Goal: Obtain resource: Obtain resource

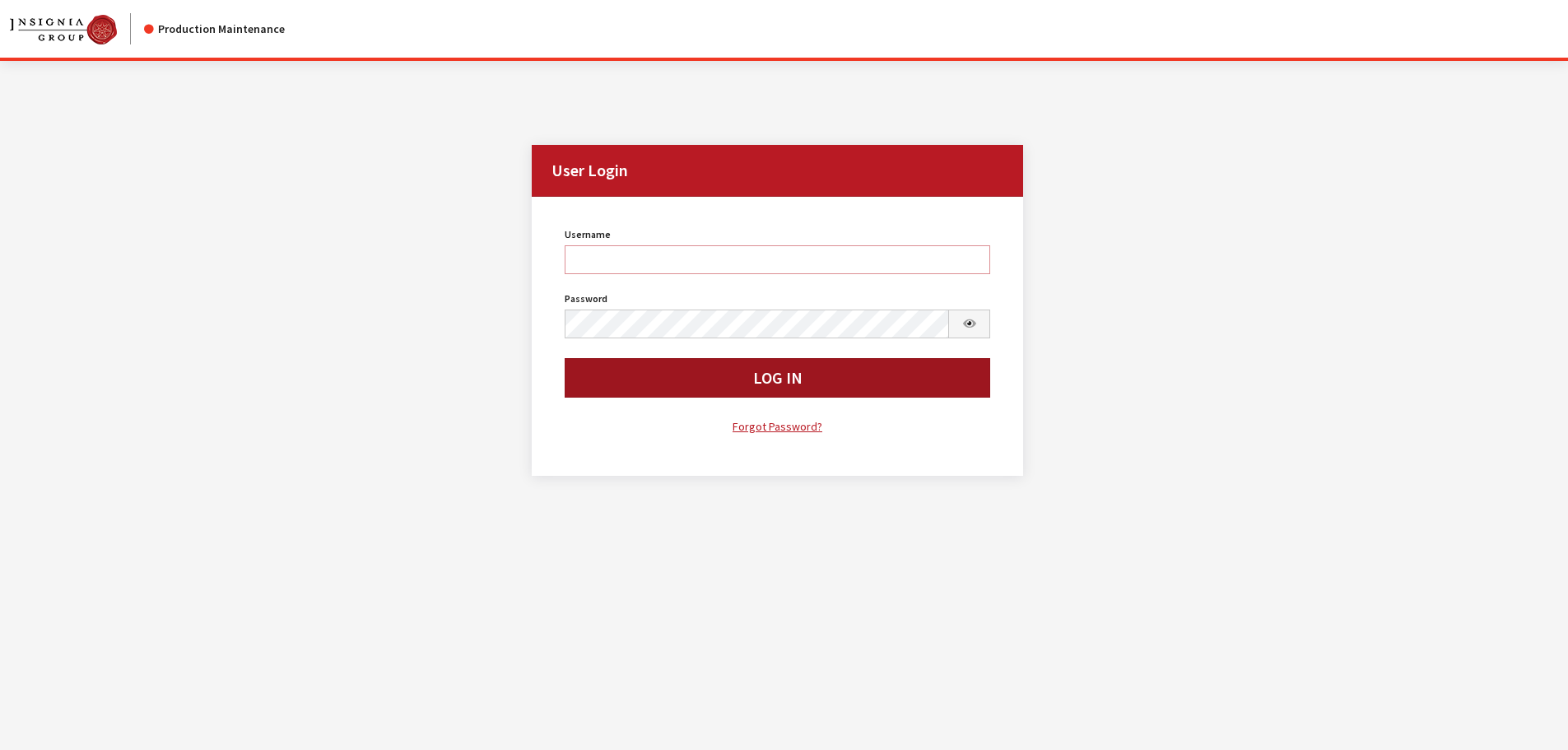
type input "cdorton"
click at [835, 376] on button "Log In" at bounding box center [778, 377] width 426 height 39
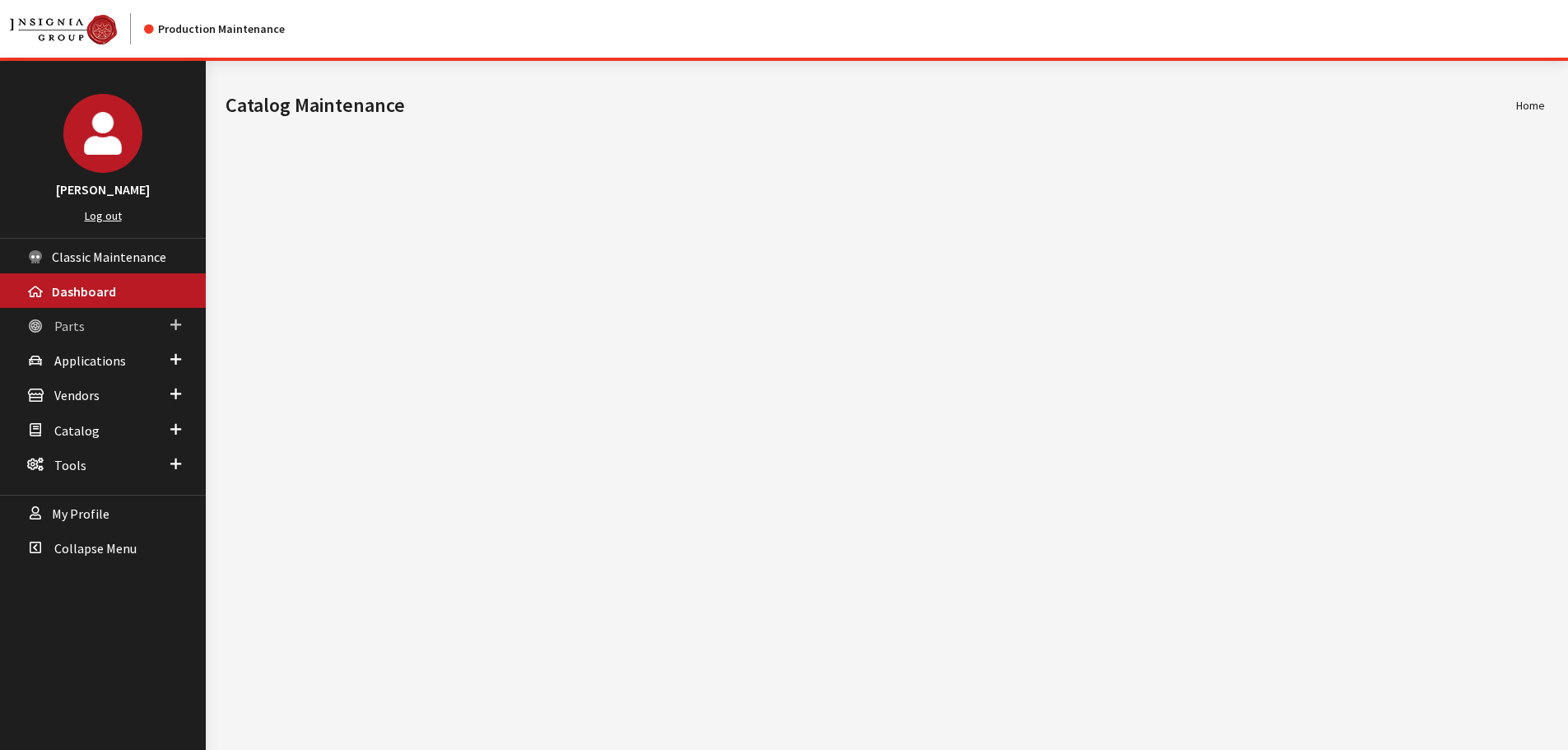
click at [61, 326] on span "Parts" at bounding box center [69, 325] width 30 height 17
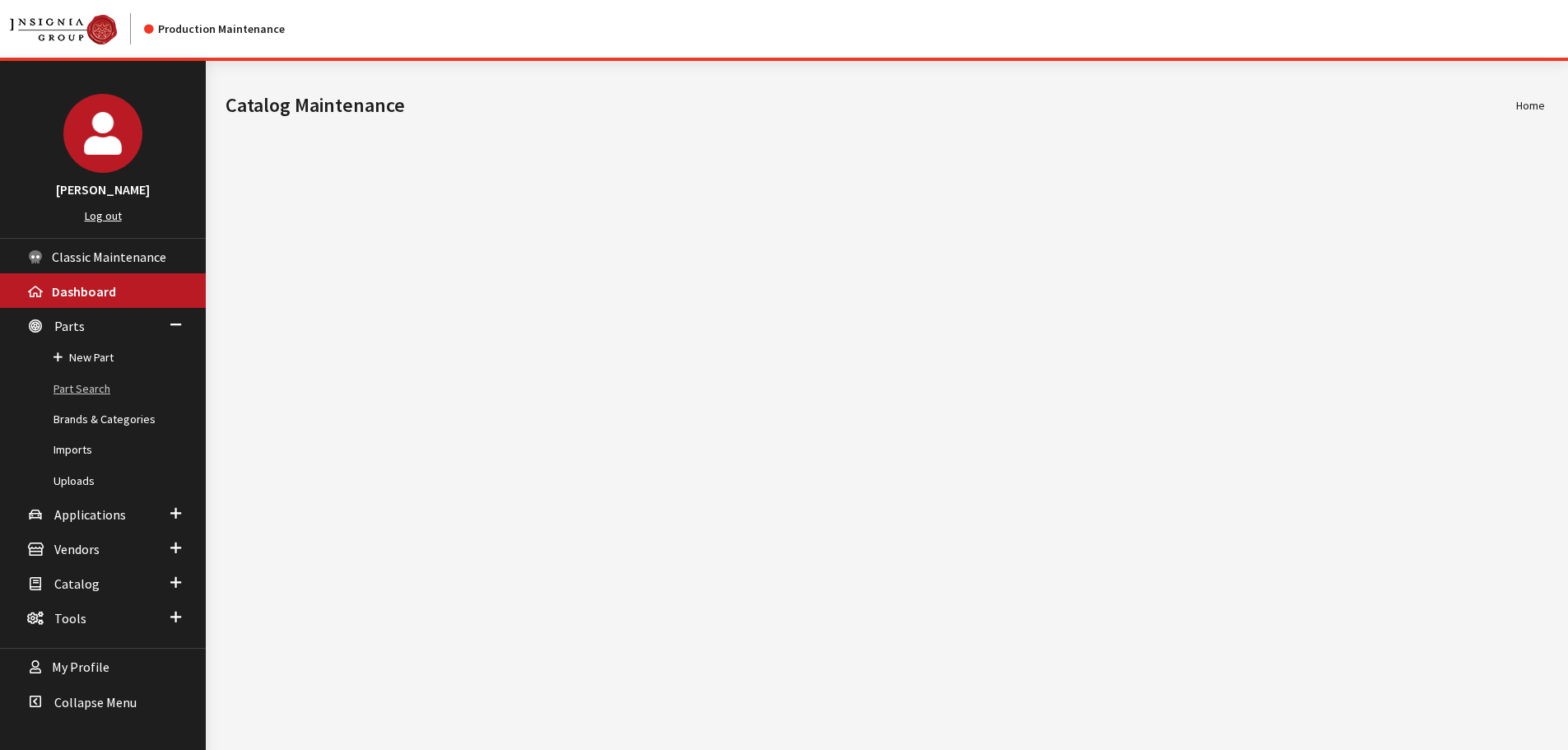
click at [72, 382] on link "Part Search" at bounding box center [103, 388] width 205 height 30
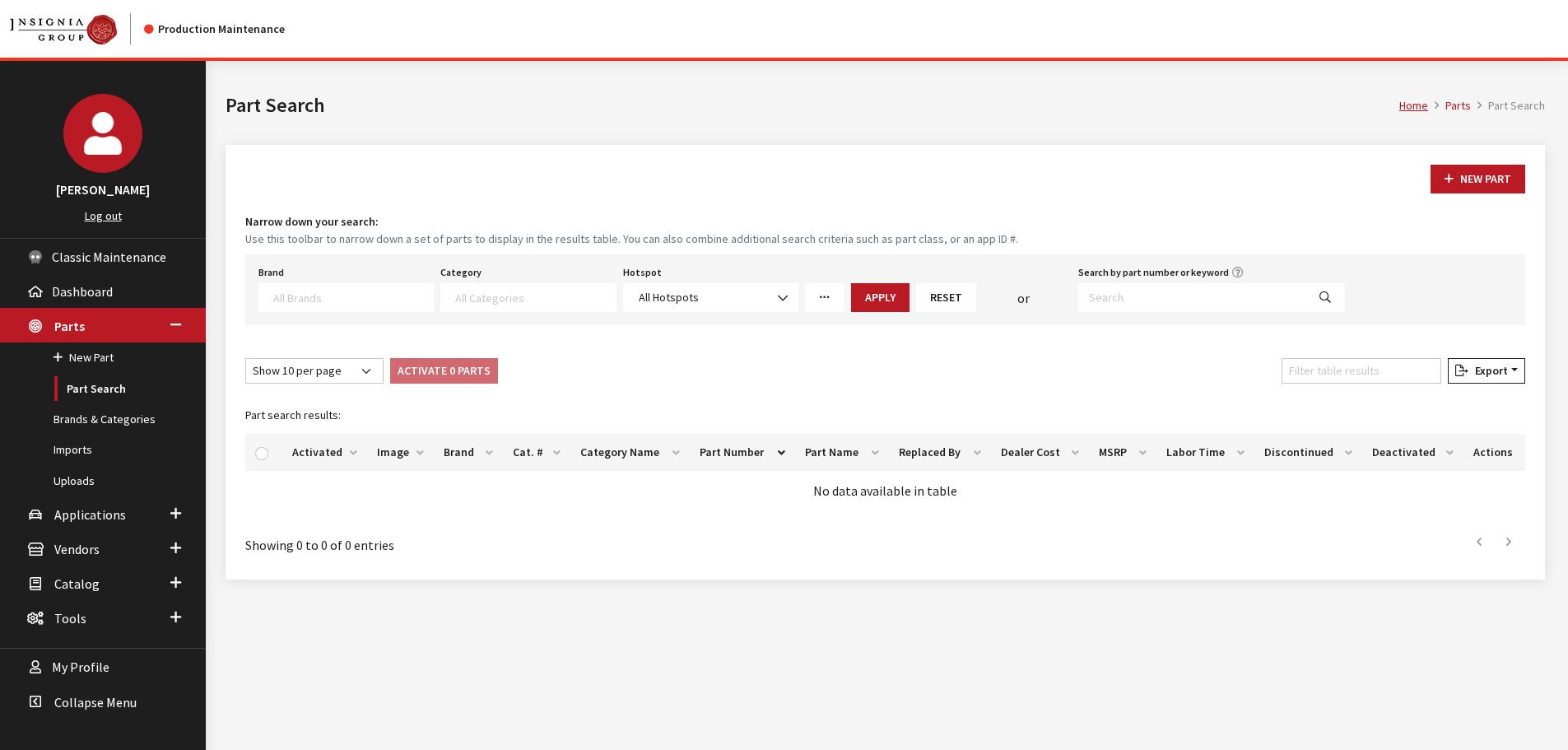
select select
click at [412, 294] on textarea "Search" at bounding box center [352, 297] width 159 height 15
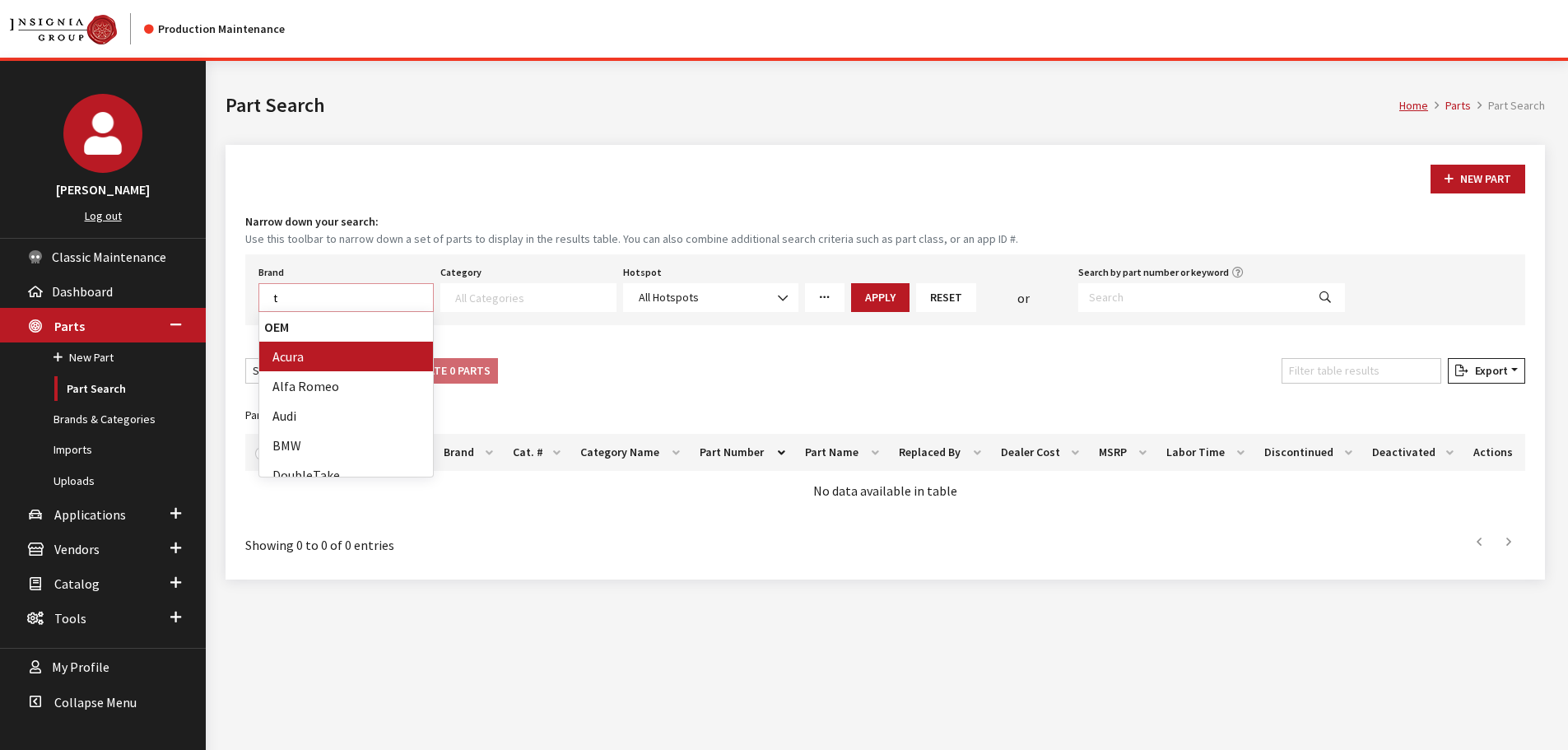
scroll to position [1, 0]
type textarea "toy"
select select "6"
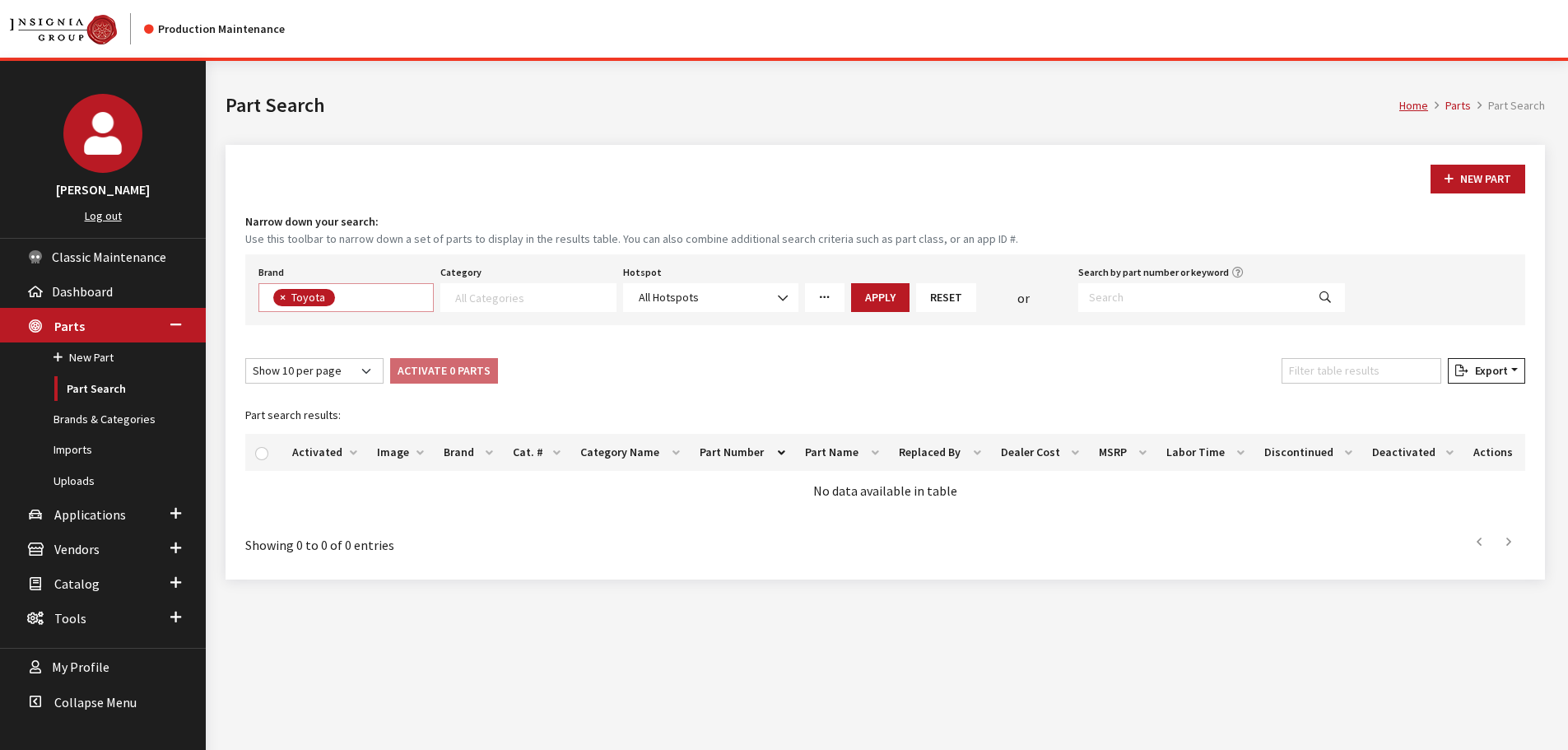
scroll to position [438, 0]
click at [472, 302] on textarea "Search" at bounding box center [534, 297] width 159 height 15
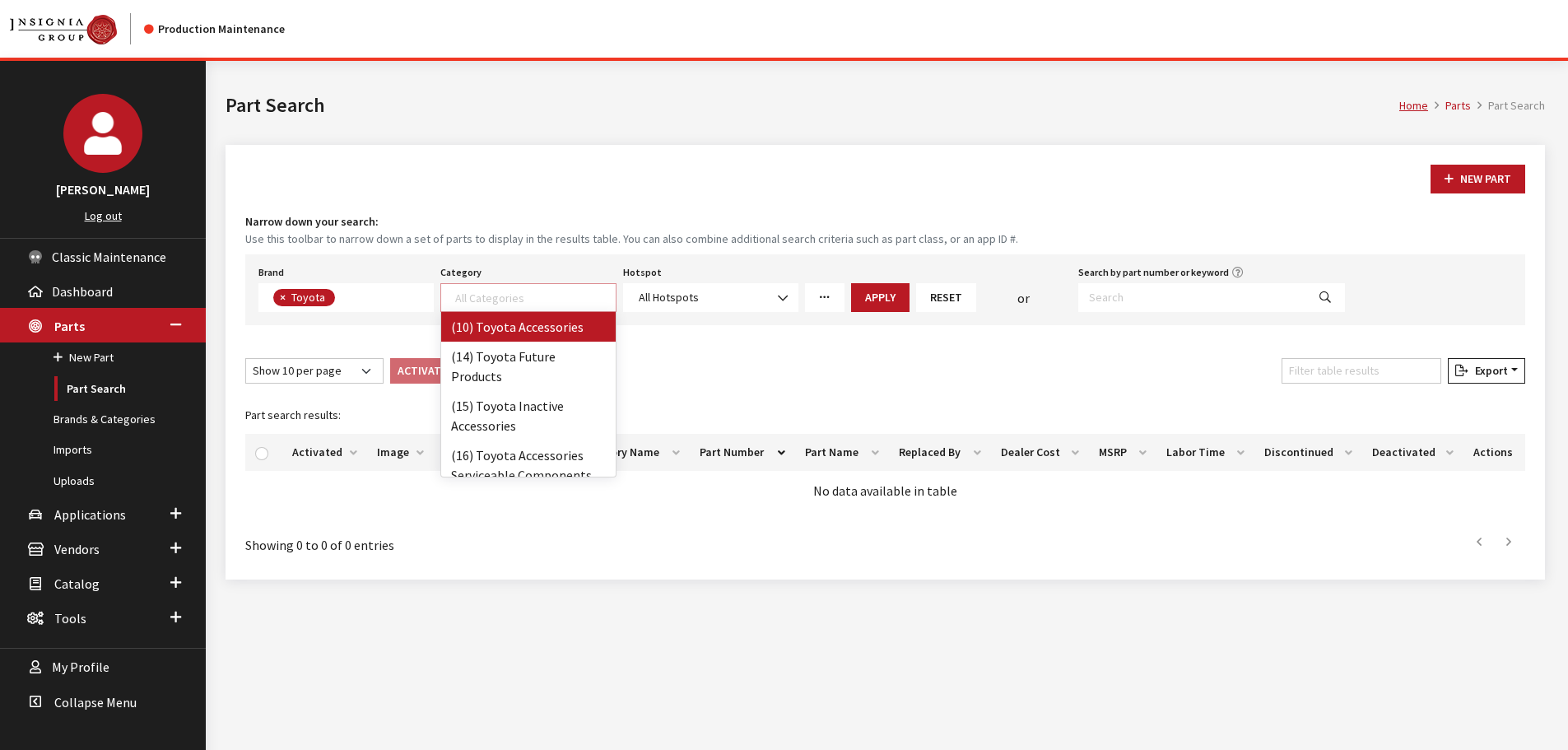
select select "104"
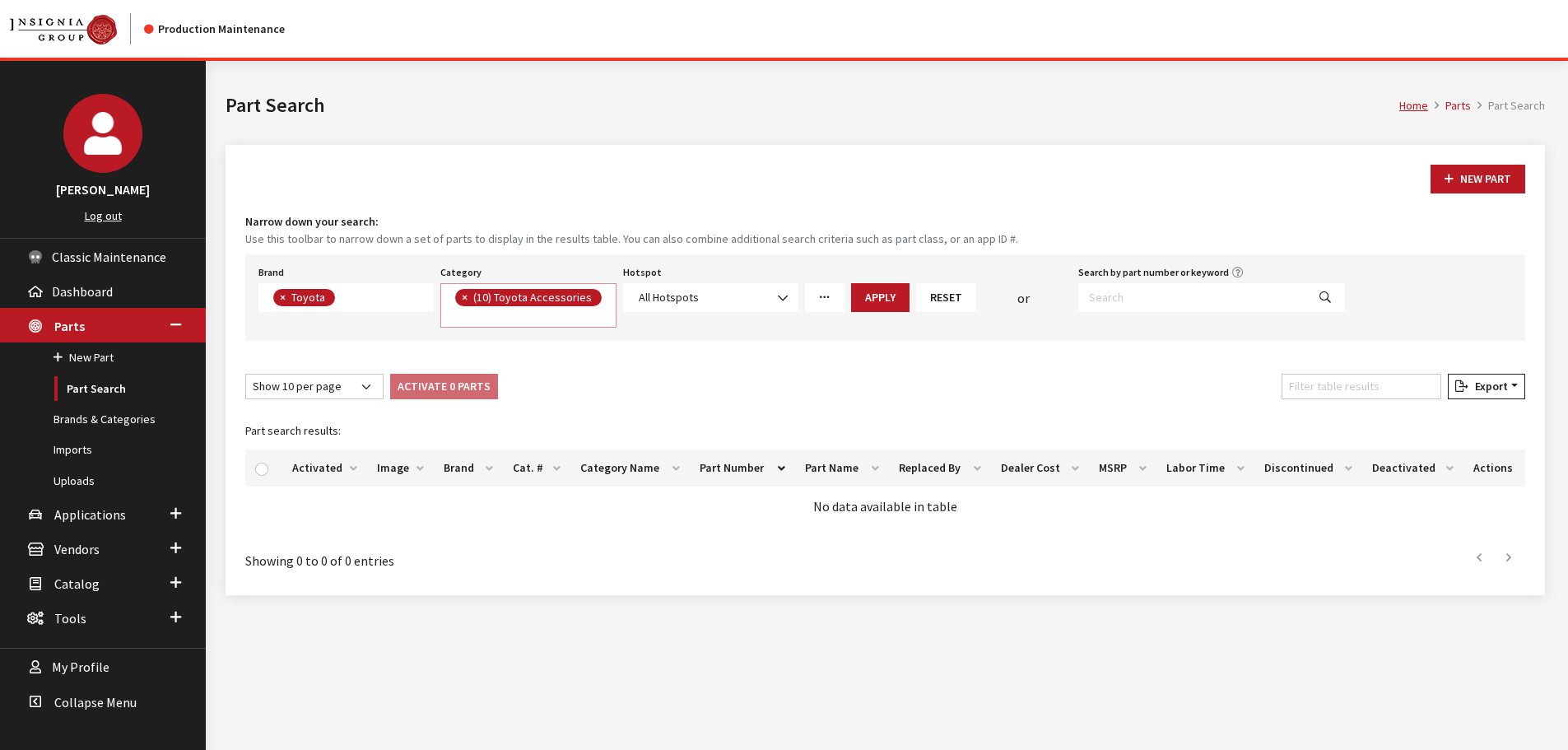
scroll to position [1, 0]
click at [869, 291] on button "Apply" at bounding box center [880, 297] width 58 height 29
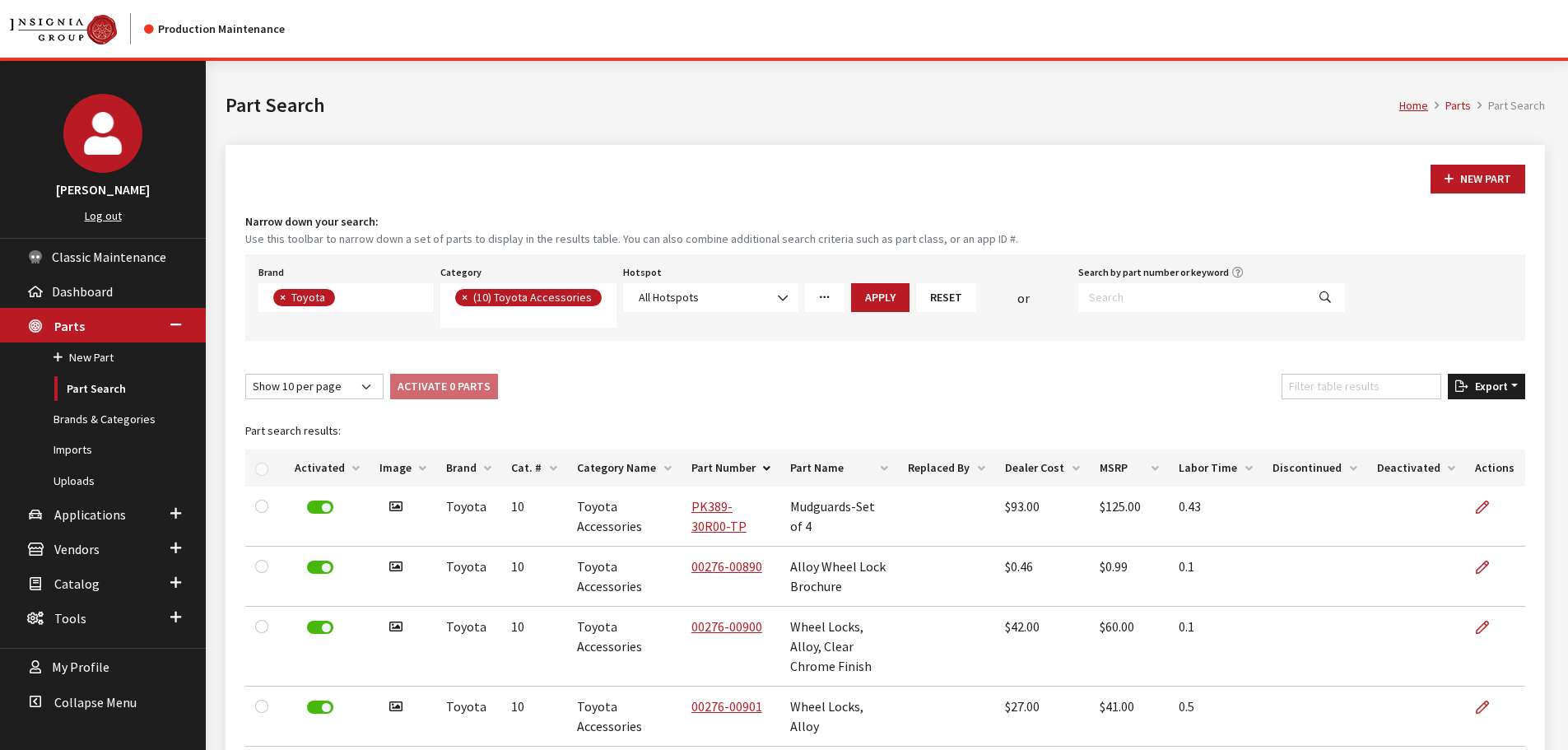
click at [1474, 378] on span "Export" at bounding box center [1487, 385] width 39 height 15
click at [1455, 407] on button "Excel" at bounding box center [1459, 419] width 118 height 23
click at [285, 295] on span "×" at bounding box center [283, 297] width 6 height 15
select select
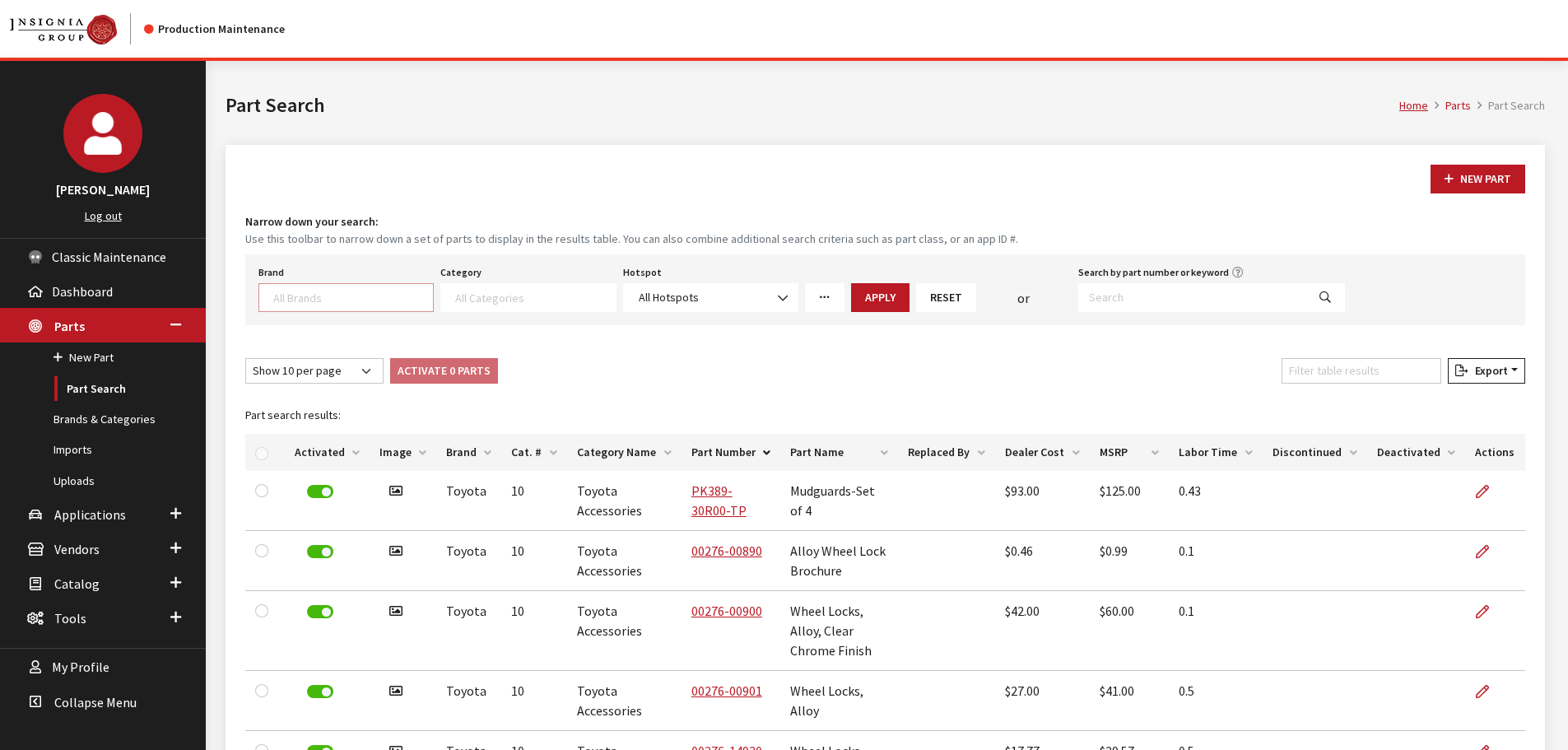
click at [285, 295] on textarea "Search" at bounding box center [352, 297] width 159 height 15
type textarea "mit"
select select "12"
drag, startPoint x: 536, startPoint y: 318, endPoint x: 536, endPoint y: 303, distance: 15.0
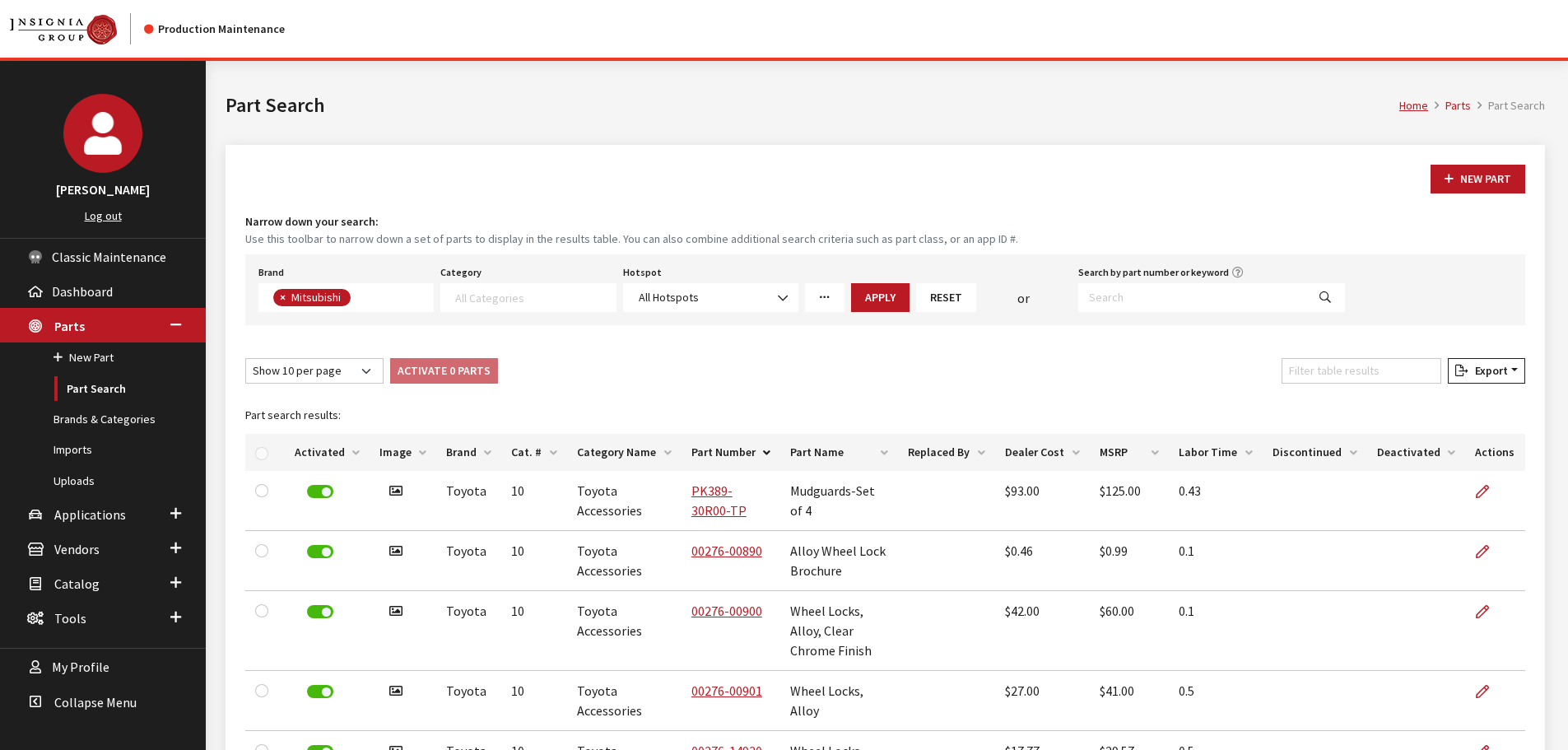
click at [536, 312] on div "Brand Acura Alfa Romeo Audi BMW DoubleTake Ford Ford Racing GM GST Honda Hyunda…" at bounding box center [885, 289] width 1280 height 70
click at [535, 300] on textarea "Search" at bounding box center [534, 297] width 159 height 15
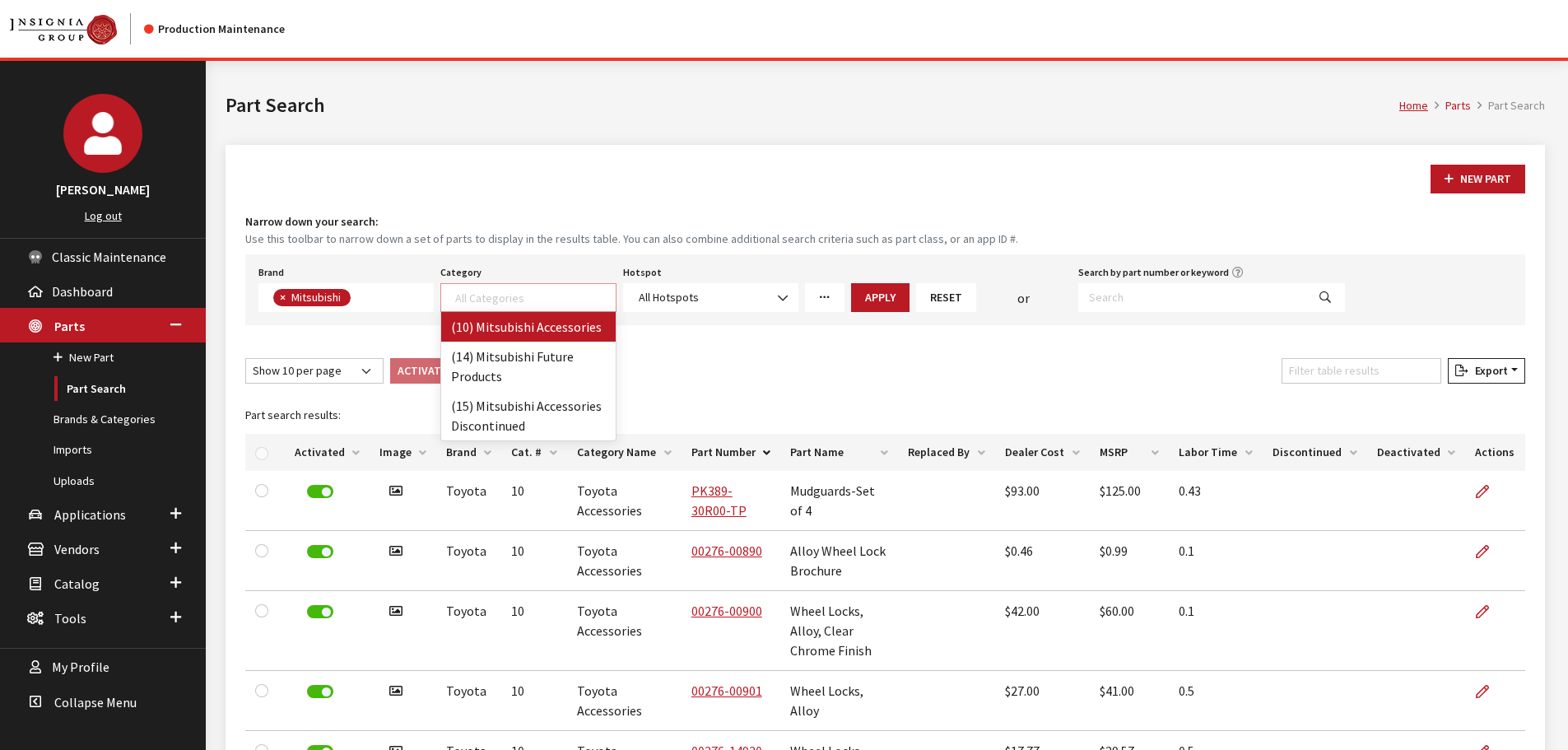
select select "140"
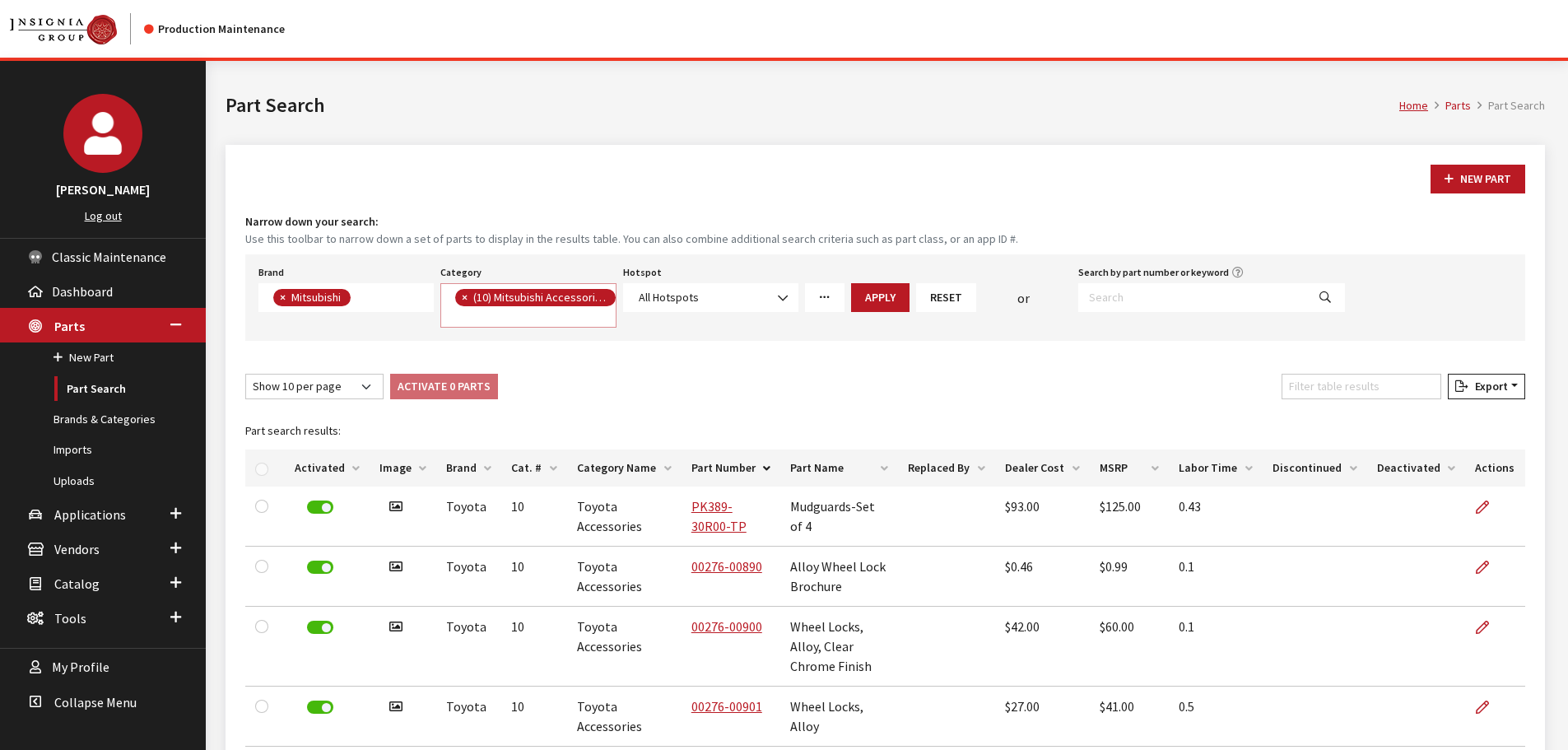
scroll to position [1, 0]
click at [877, 285] on button "Apply" at bounding box center [880, 297] width 58 height 29
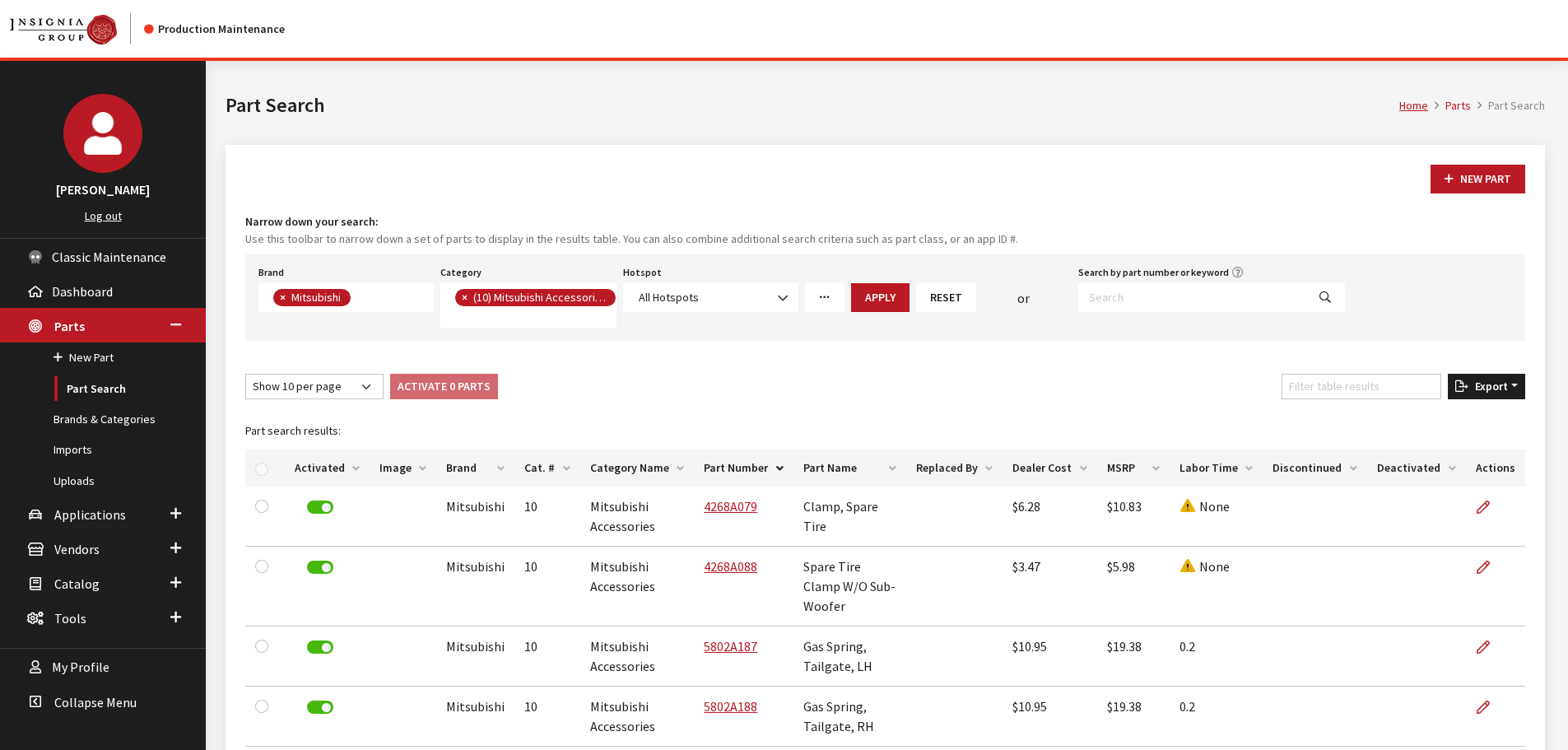
click at [1477, 390] on span "Export" at bounding box center [1487, 385] width 39 height 15
click at [1428, 412] on span "Excel" at bounding box center [1437, 419] width 32 height 15
click at [59, 478] on link "Uploads" at bounding box center [103, 480] width 205 height 30
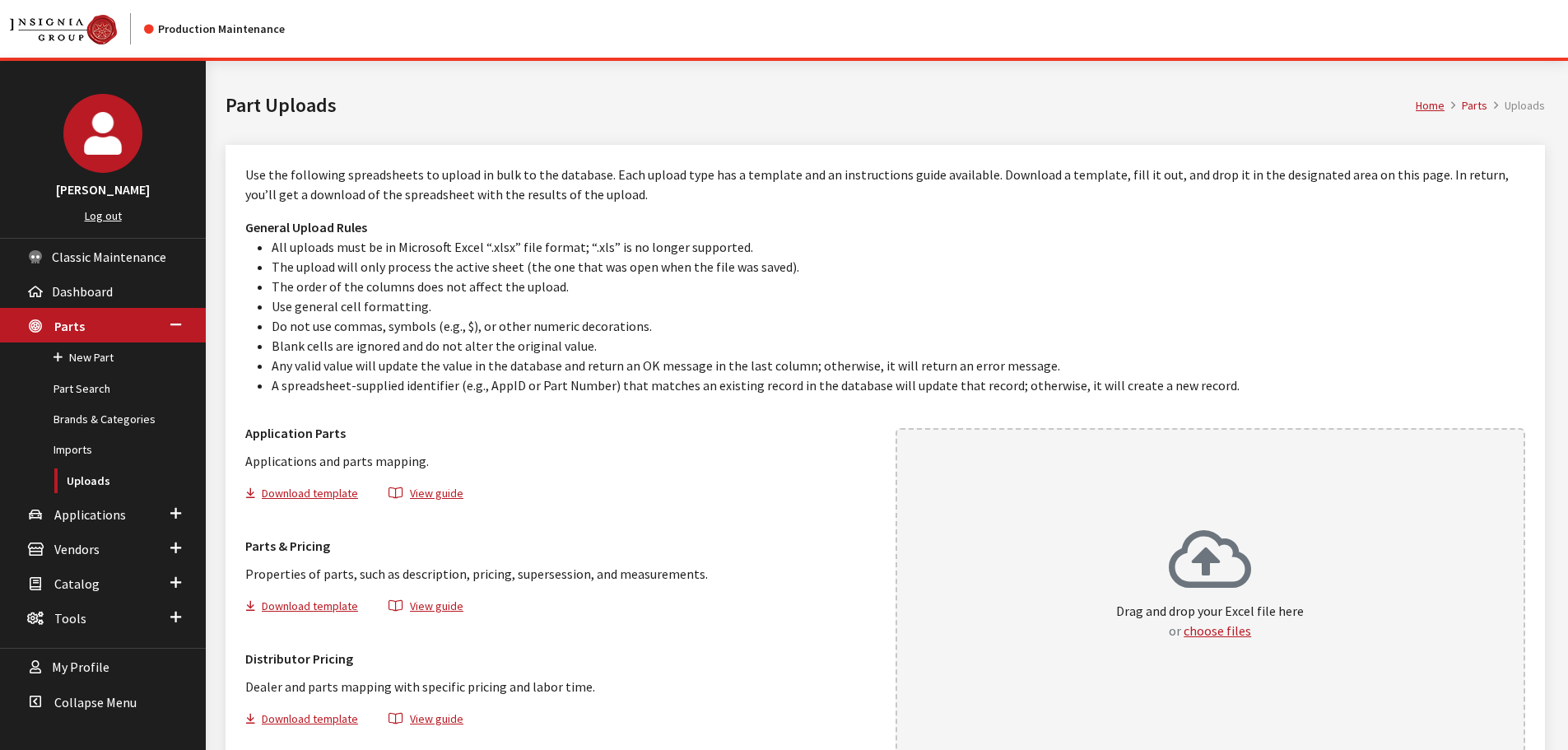
drag, startPoint x: 311, startPoint y: 606, endPoint x: 338, endPoint y: 601, distance: 27.5
click at [311, 606] on button "Download template" at bounding box center [309, 608] width 127 height 23
click at [72, 398] on link "Part Search" at bounding box center [103, 388] width 205 height 30
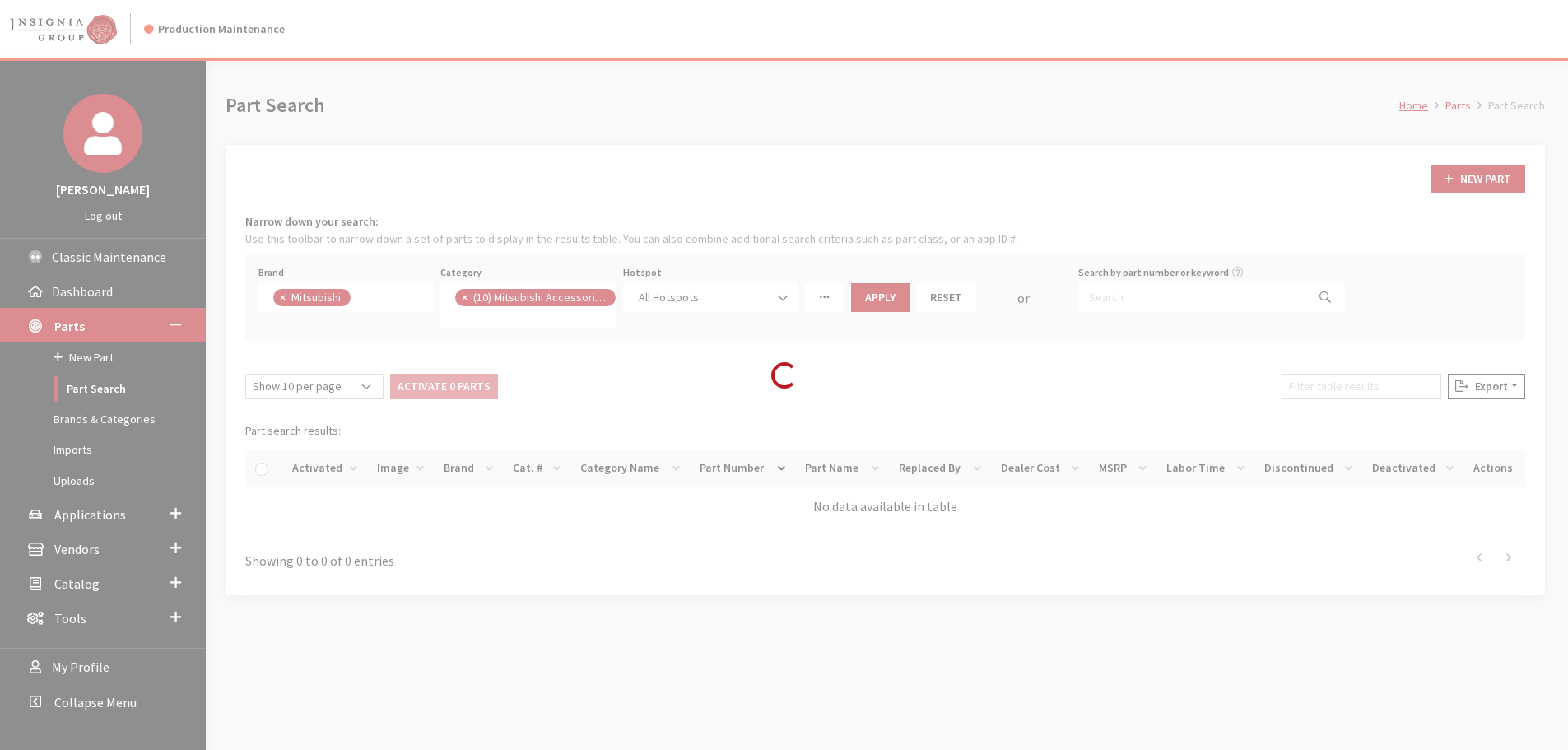
scroll to position [245, 0]
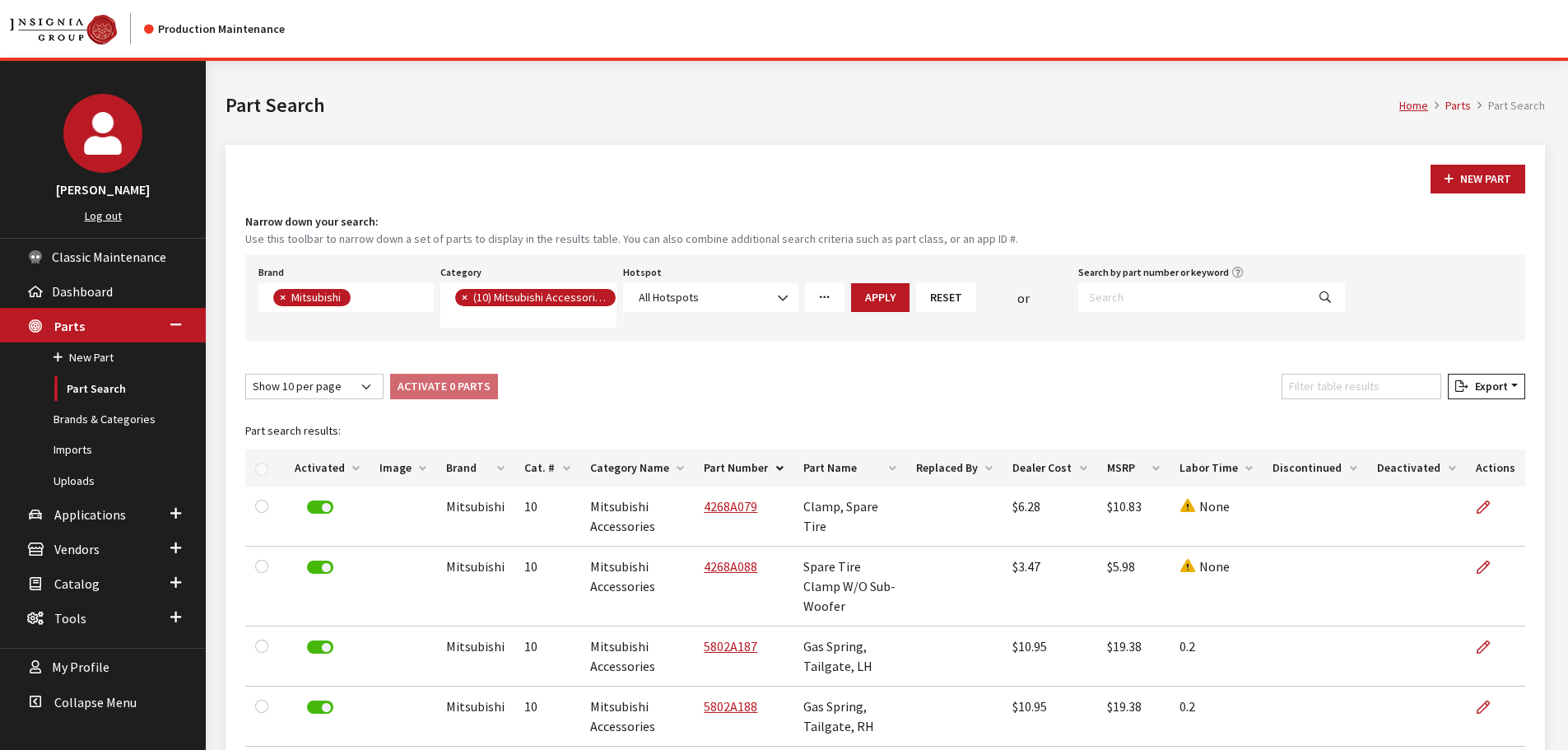
click at [941, 296] on button "Reset" at bounding box center [946, 297] width 60 height 29
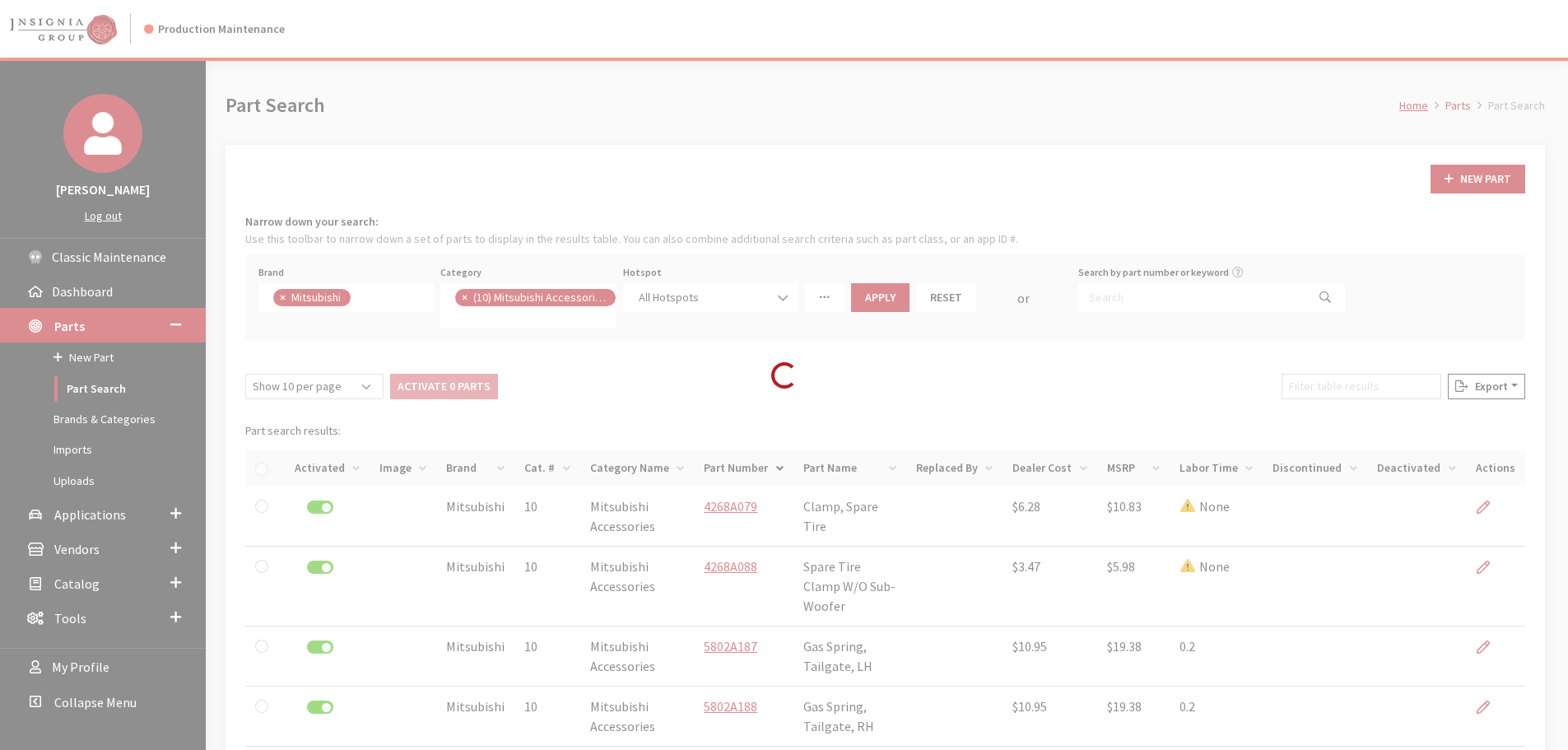
select select
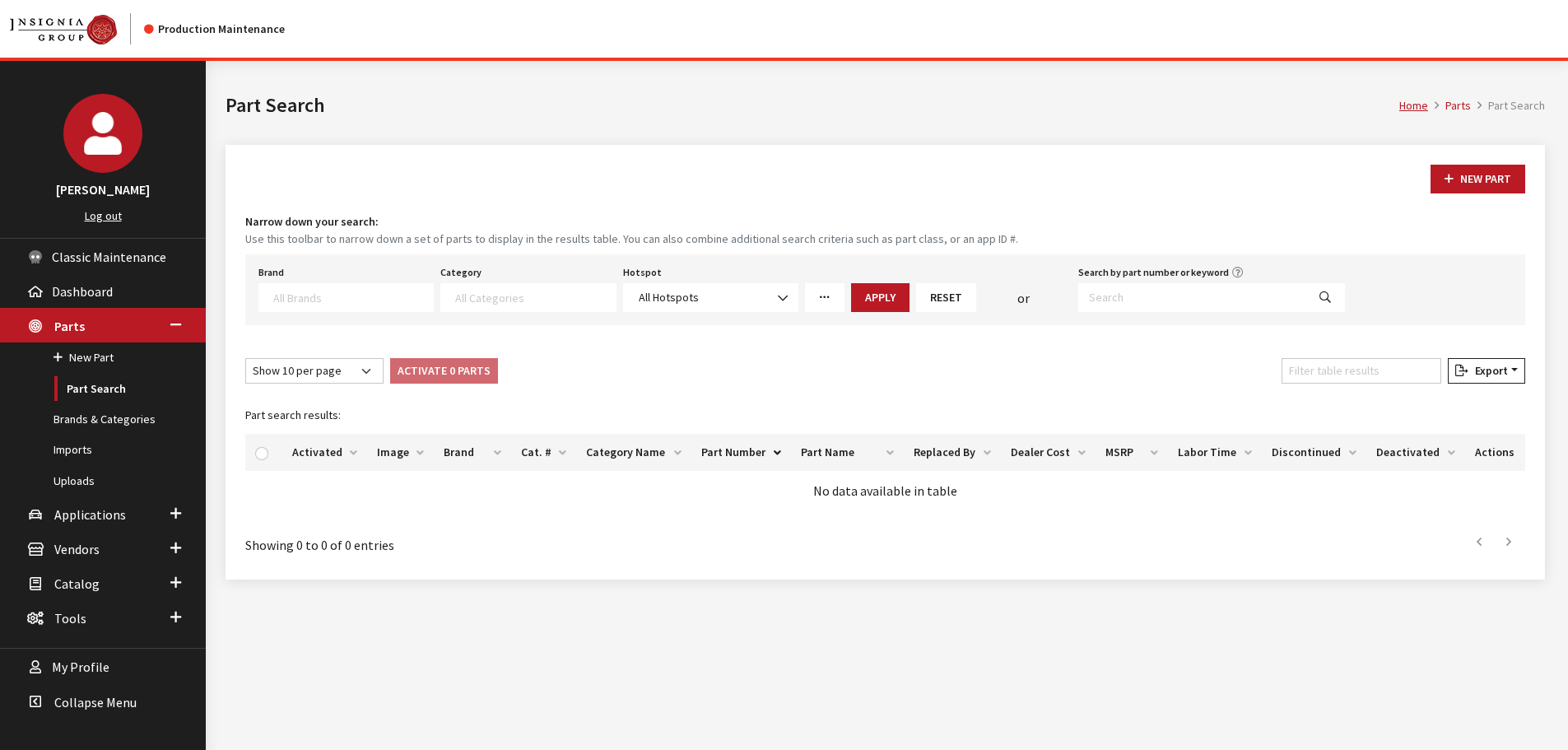
scroll to position [251, 0]
click at [1199, 301] on input "Search by part number or keyword" at bounding box center [1192, 297] width 228 height 29
paste input "74102-02140"
type input "74102-02140"
select select
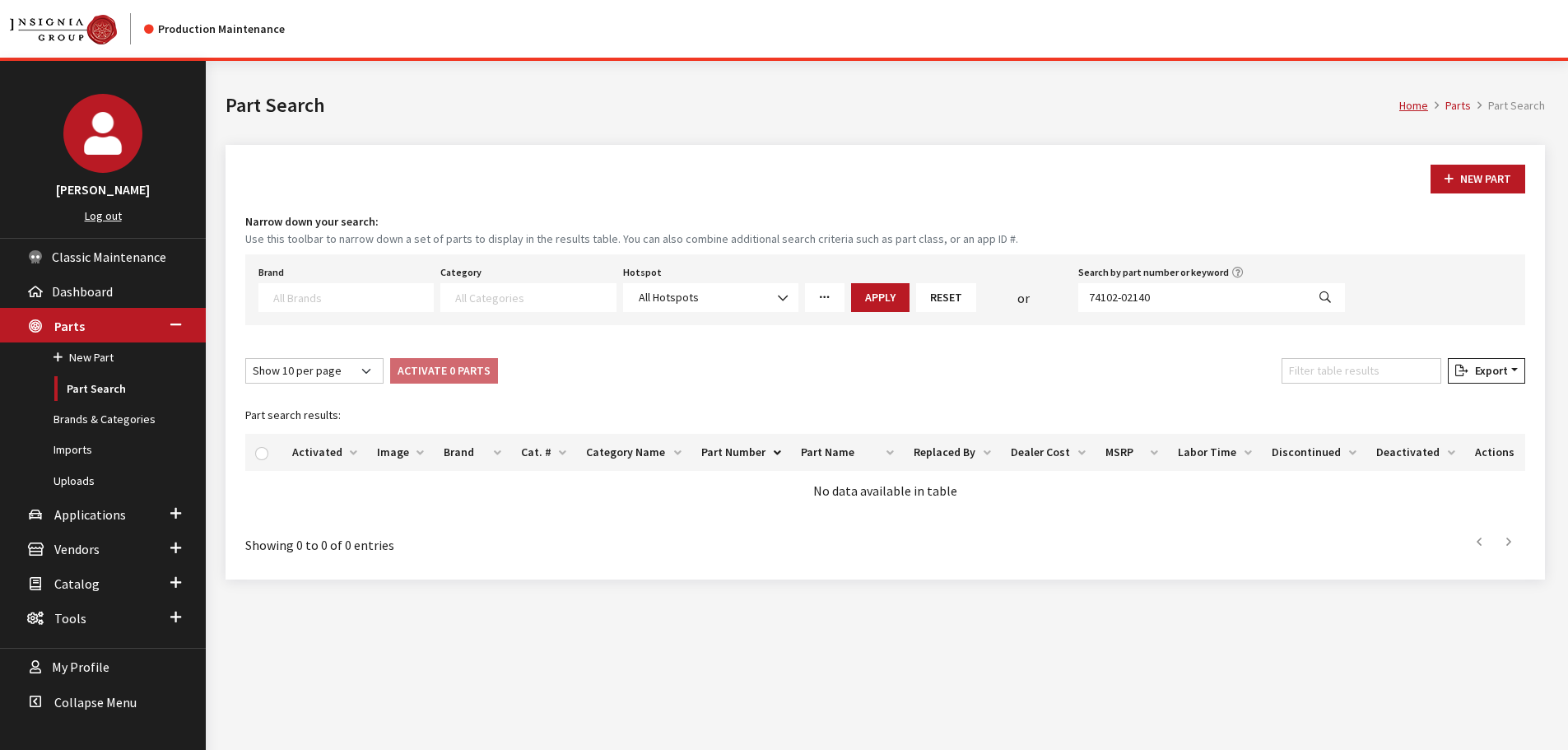
select select
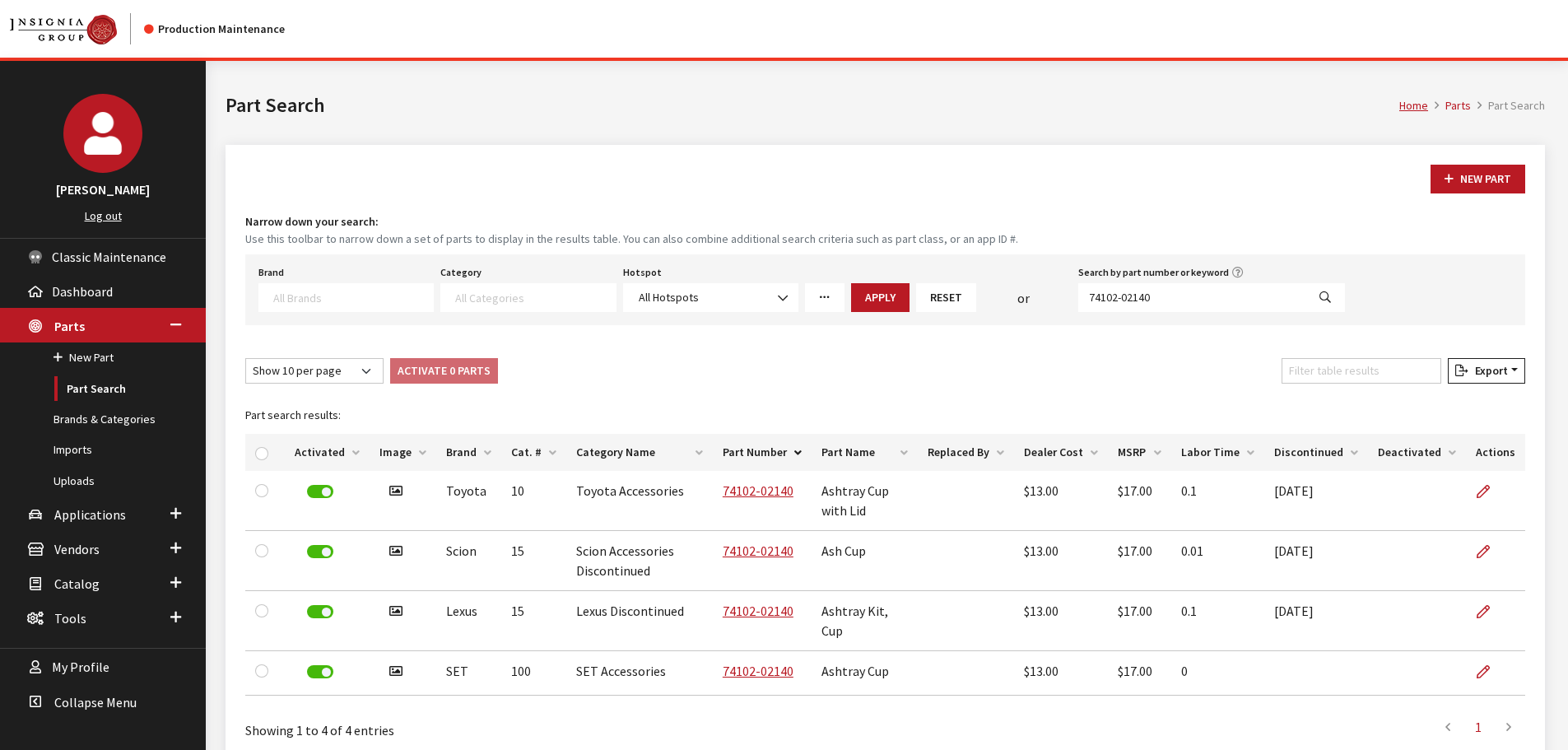
drag, startPoint x: 949, startPoint y: 293, endPoint x: 1225, endPoint y: 268, distance: 277.1
click at [949, 293] on button "Reset" at bounding box center [946, 297] width 60 height 29
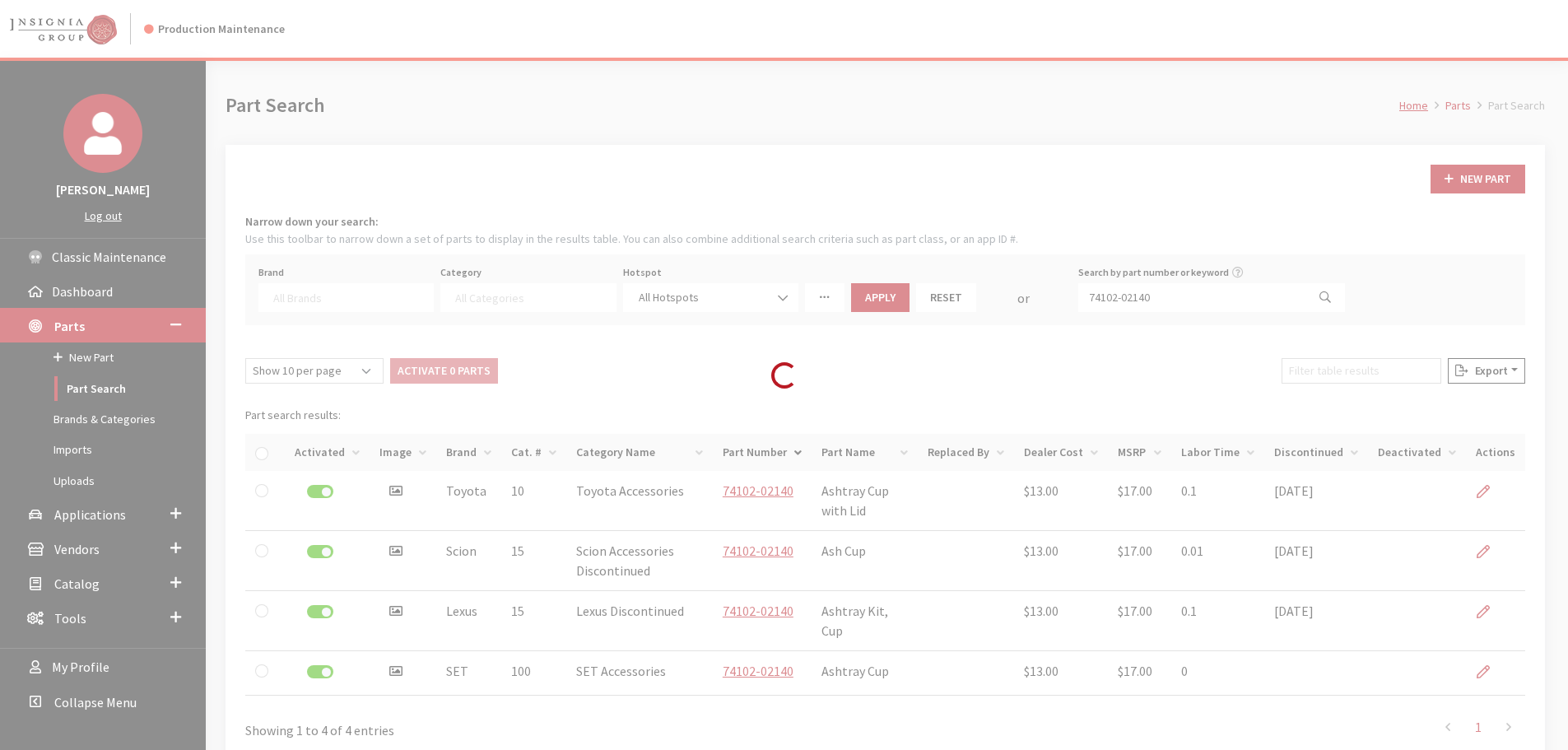
select select
